Goal: Task Accomplishment & Management: Manage account settings

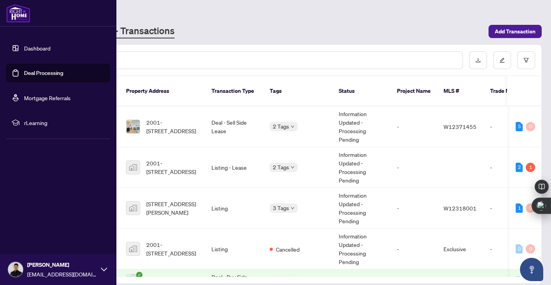
click at [24, 72] on link "Deal Processing" at bounding box center [43, 73] width 39 height 7
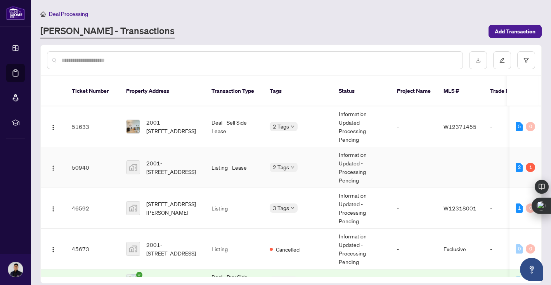
click at [202, 161] on td "2001-[STREET_ADDRESS]" at bounding box center [162, 167] width 85 height 41
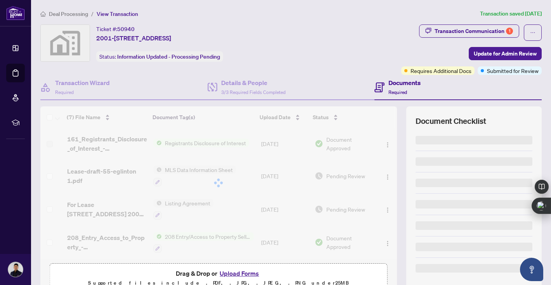
click at [485, 30] on div "Transaction Communication 1" at bounding box center [474, 31] width 78 height 12
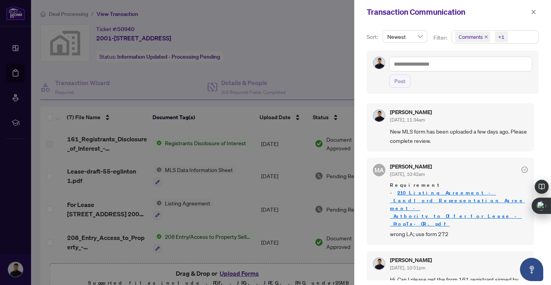
scroll to position [2, 0]
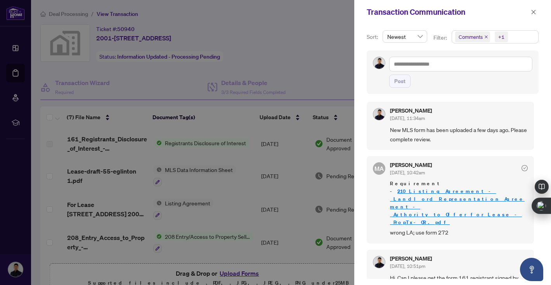
click at [525, 168] on icon "check-circle" at bounding box center [525, 168] width 6 height 6
click at [522, 166] on icon "check-circle" at bounding box center [525, 168] width 6 height 6
click at [522, 167] on icon "check-circle" at bounding box center [525, 168] width 6 height 6
click at [289, 67] on div at bounding box center [275, 142] width 551 height 285
click at [205, 160] on div at bounding box center [275, 142] width 551 height 285
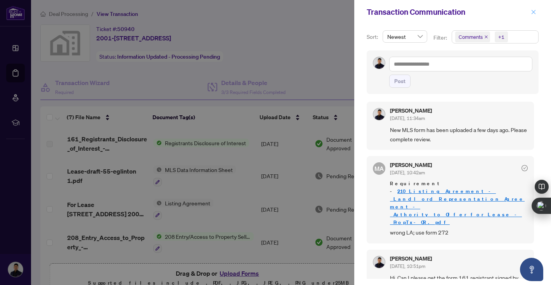
click at [536, 14] on icon "close" at bounding box center [533, 11] width 5 height 5
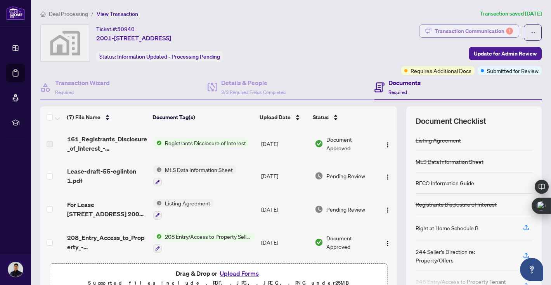
click at [497, 30] on div "Transaction Communication 1" at bounding box center [474, 31] width 78 height 12
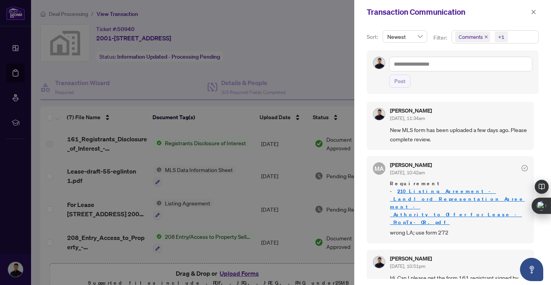
click at [485, 36] on icon "close" at bounding box center [486, 36] width 3 height 3
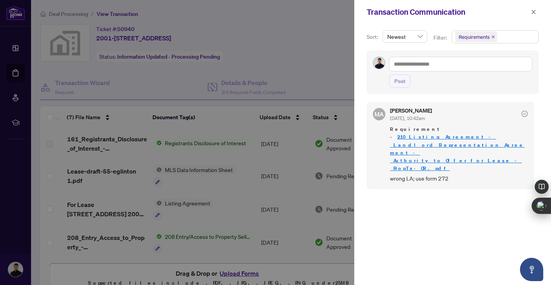
click at [494, 37] on icon "close" at bounding box center [494, 37] width 4 height 4
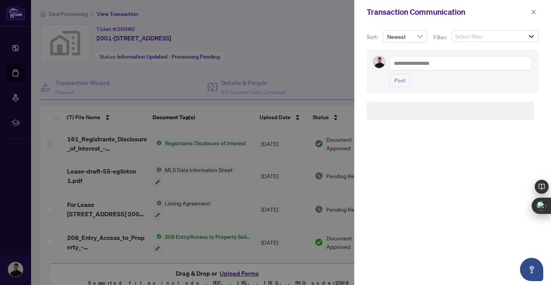
scroll to position [1, 0]
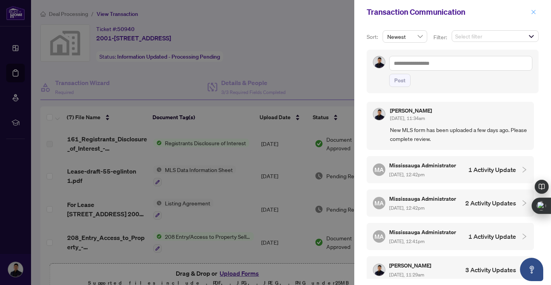
click at [538, 10] on button "button" at bounding box center [534, 11] width 10 height 9
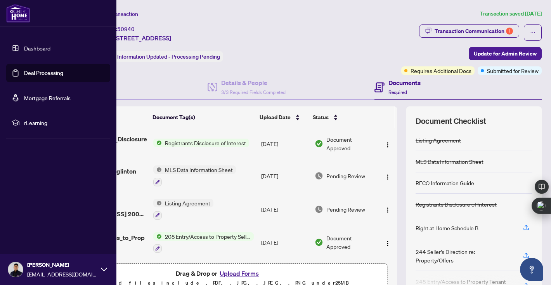
click at [39, 45] on link "Dashboard" at bounding box center [37, 48] width 26 height 7
